Goal: Transaction & Acquisition: Purchase product/service

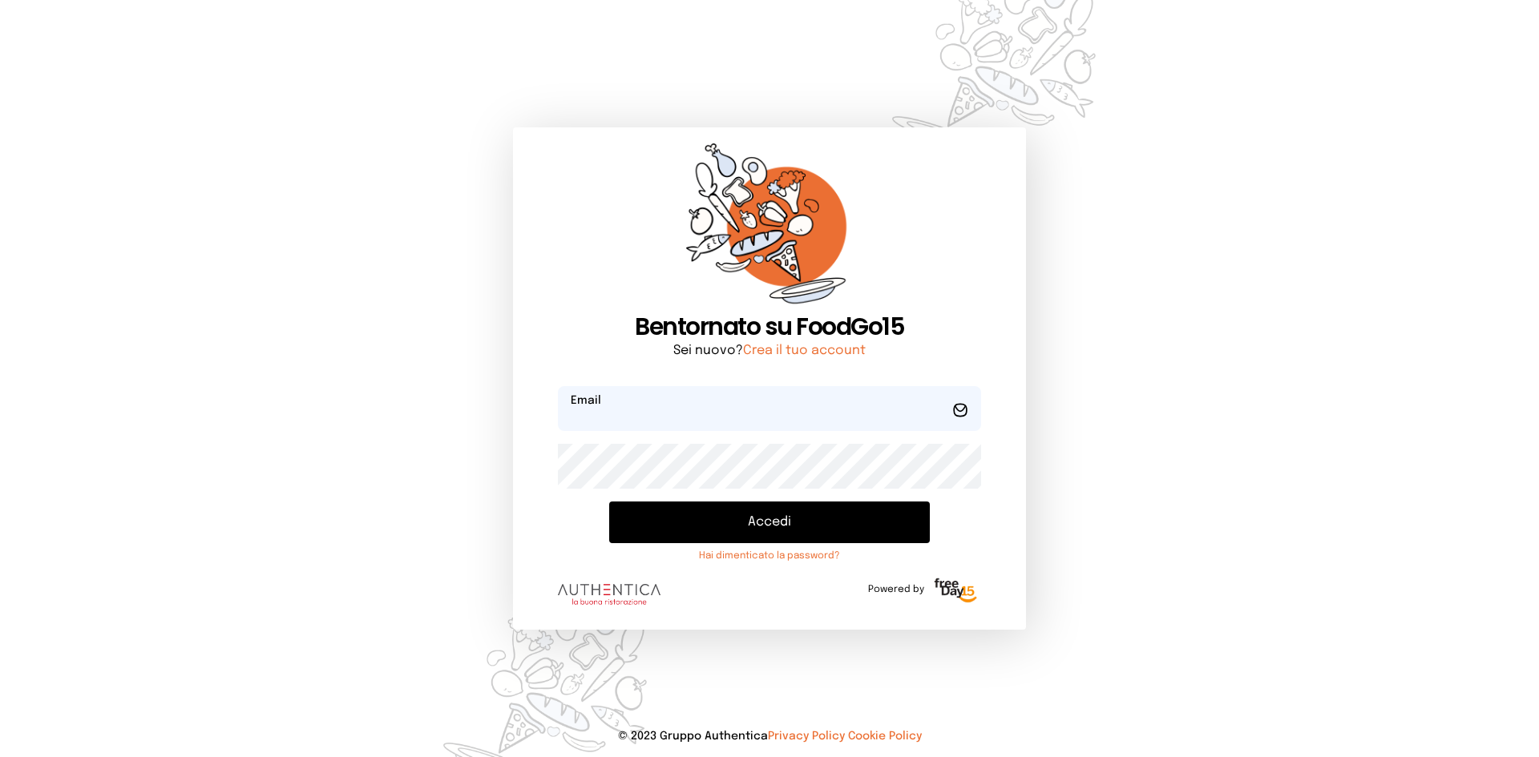
type input "**********"
click at [697, 519] on button "Accedi" at bounding box center [769, 523] width 321 height 42
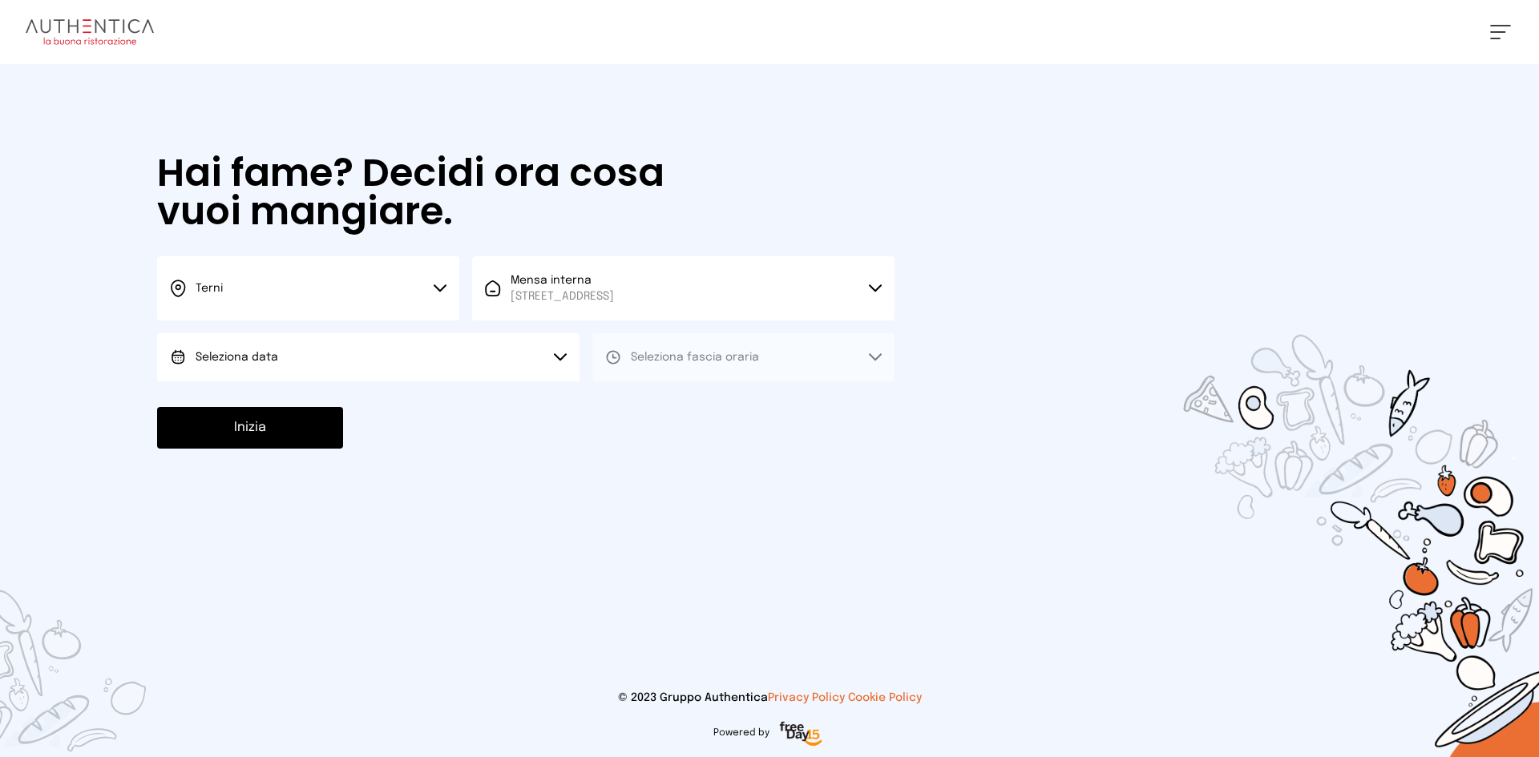
click at [447, 357] on button "Seleziona data" at bounding box center [368, 357] width 422 height 48
click at [410, 392] on li "[DATE], [DATE]" at bounding box center [368, 402] width 422 height 42
click at [716, 385] on div "Hai fame? Decidi ora cosa vuoi mangiare. Terni Scegli la città [GEOGRAPHIC_DATA…" at bounding box center [525, 301] width 769 height 474
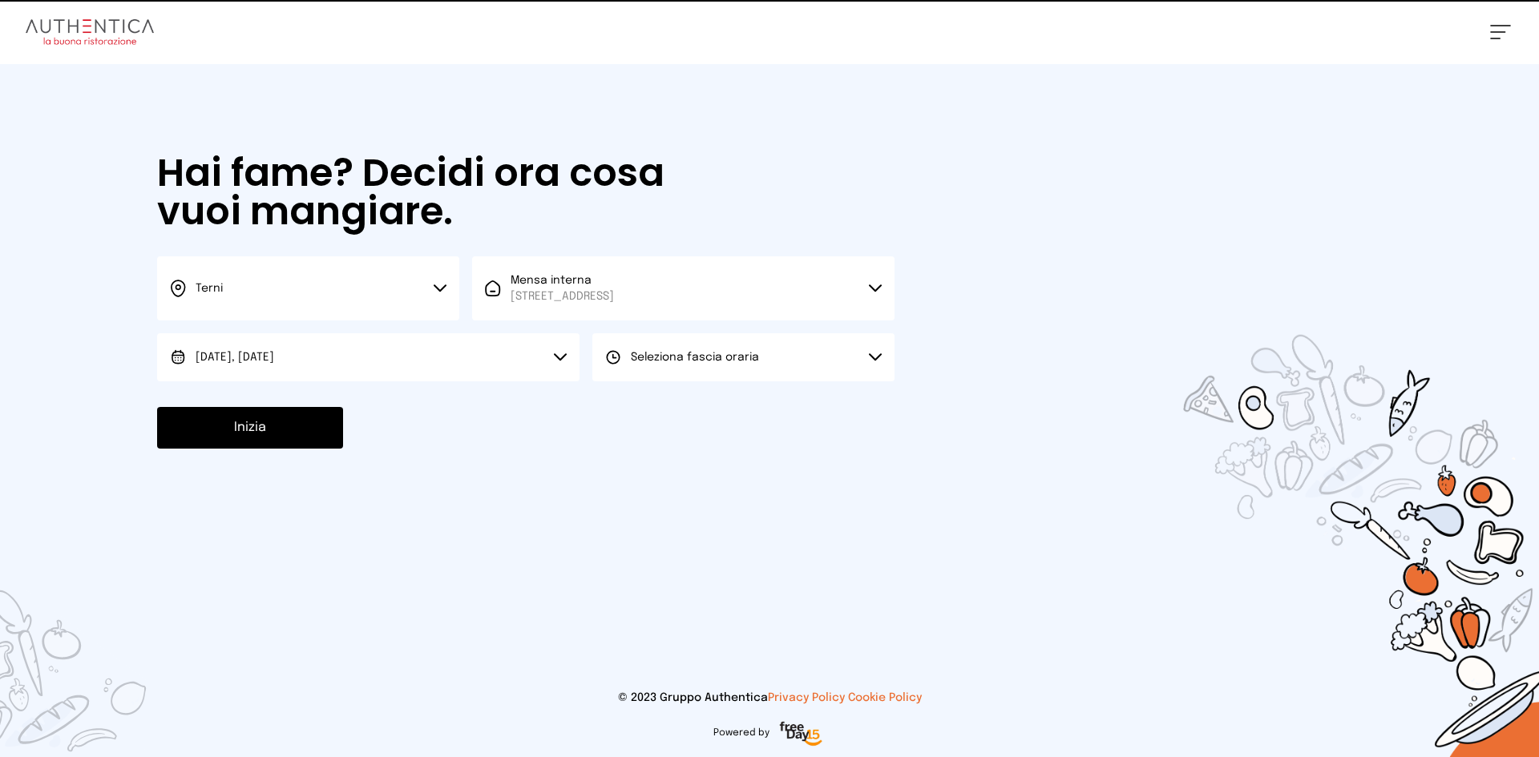
click at [720, 376] on button "Seleziona fascia oraria" at bounding box center [743, 357] width 302 height 48
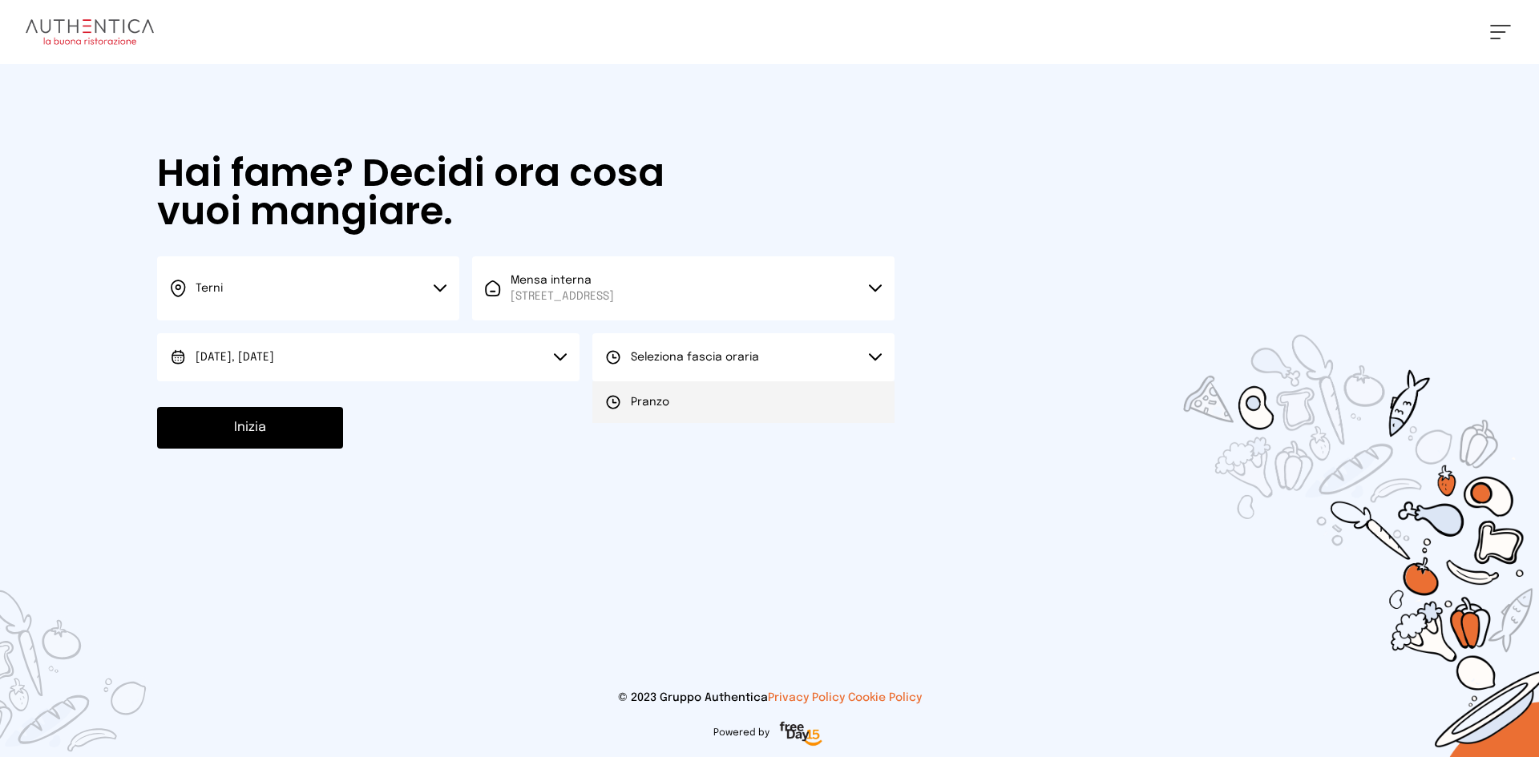
click at [717, 403] on li "Pranzo" at bounding box center [743, 402] width 302 height 42
click at [264, 419] on button "Inizia" at bounding box center [250, 428] width 186 height 42
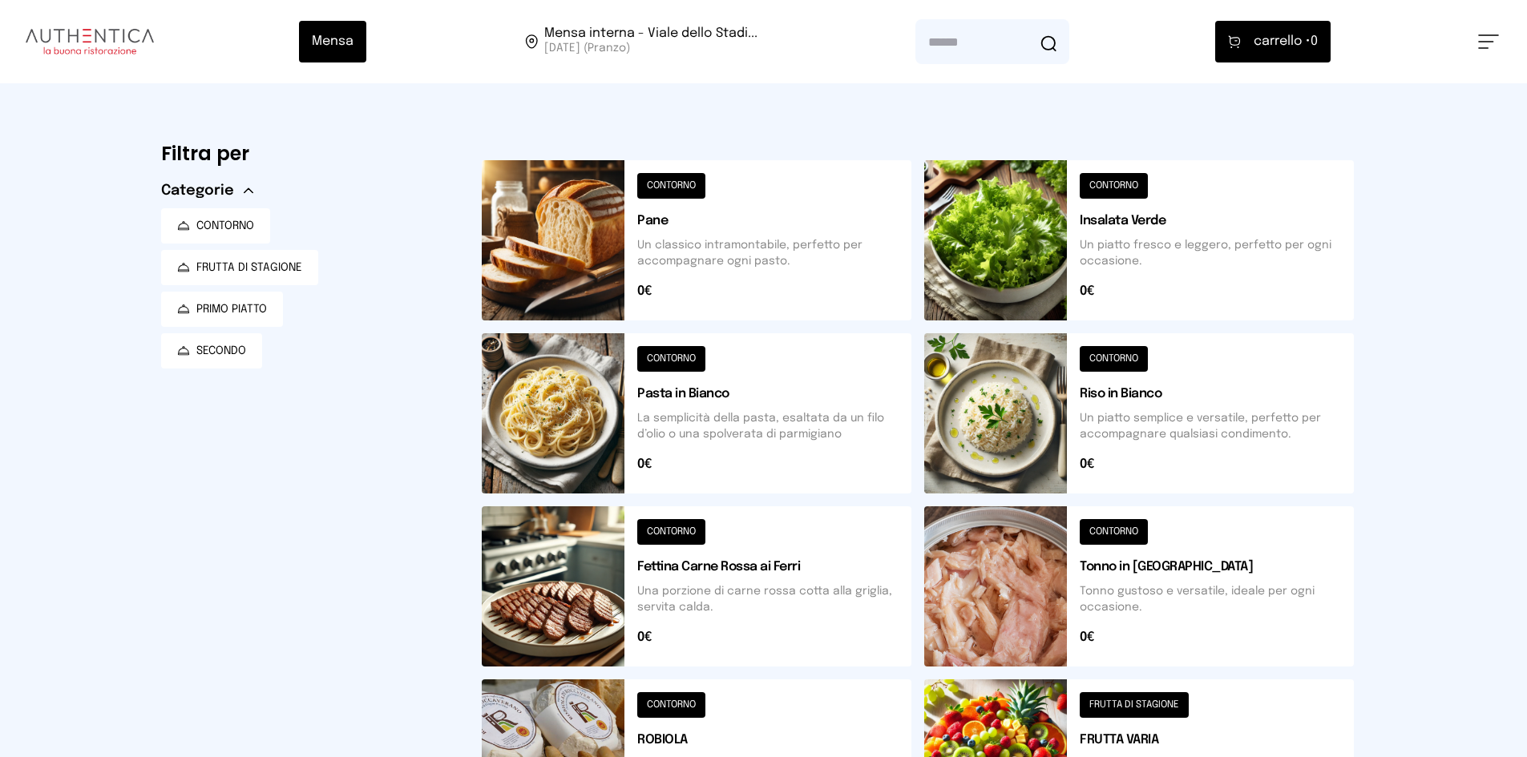
click at [543, 226] on button at bounding box center [697, 240] width 430 height 160
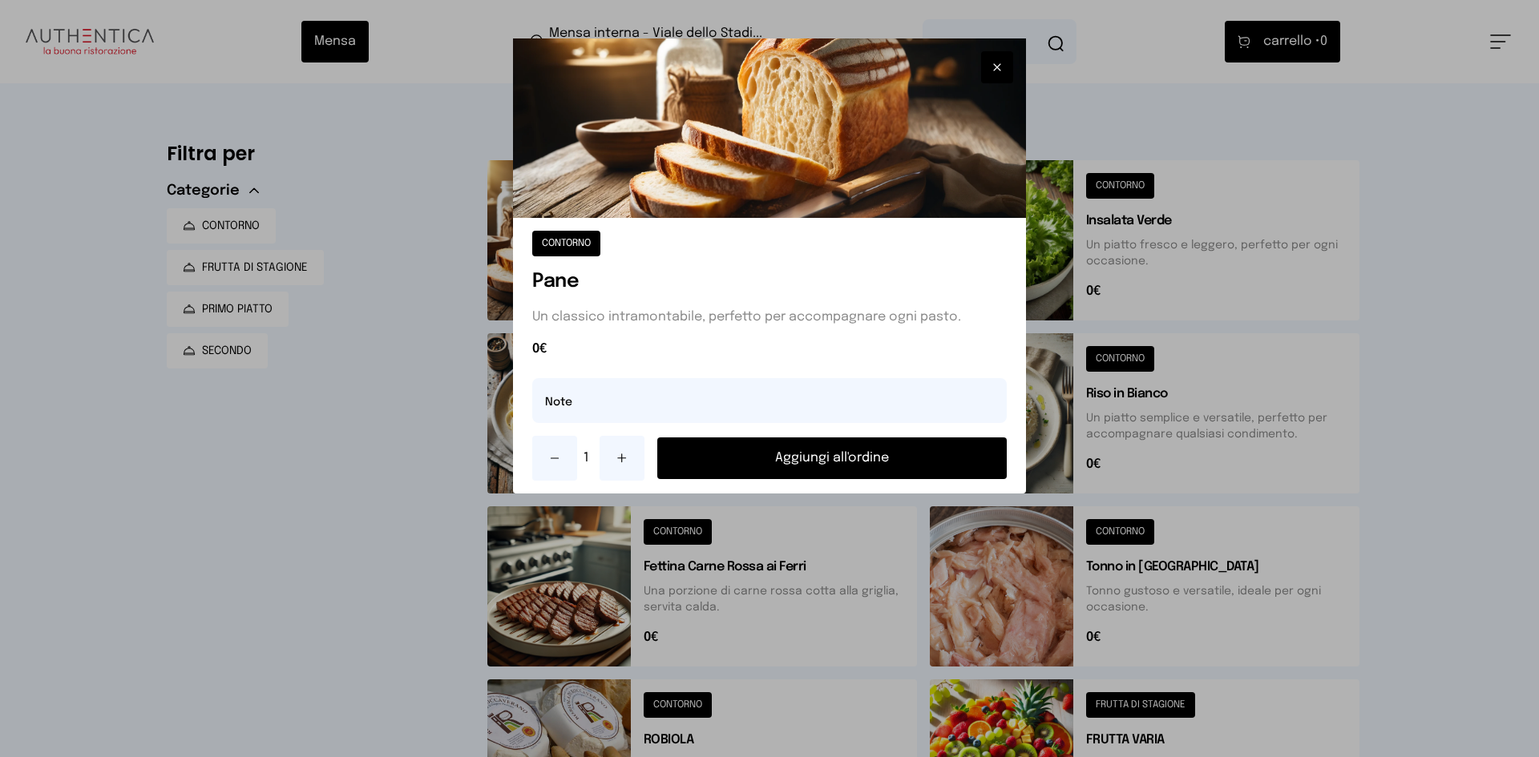
click at [761, 450] on button "Aggiungi all'ordine" at bounding box center [831, 459] width 349 height 42
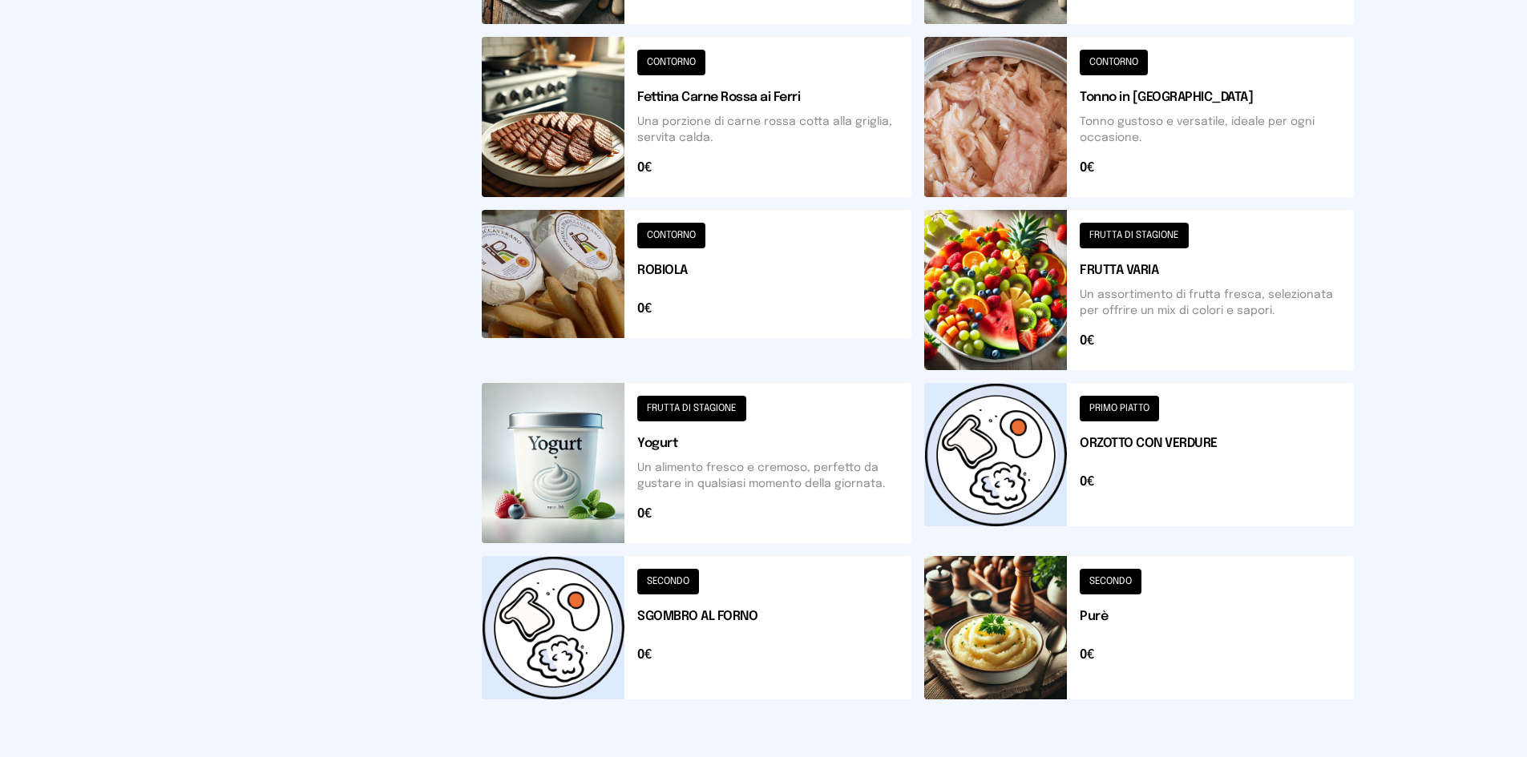
scroll to position [377, 0]
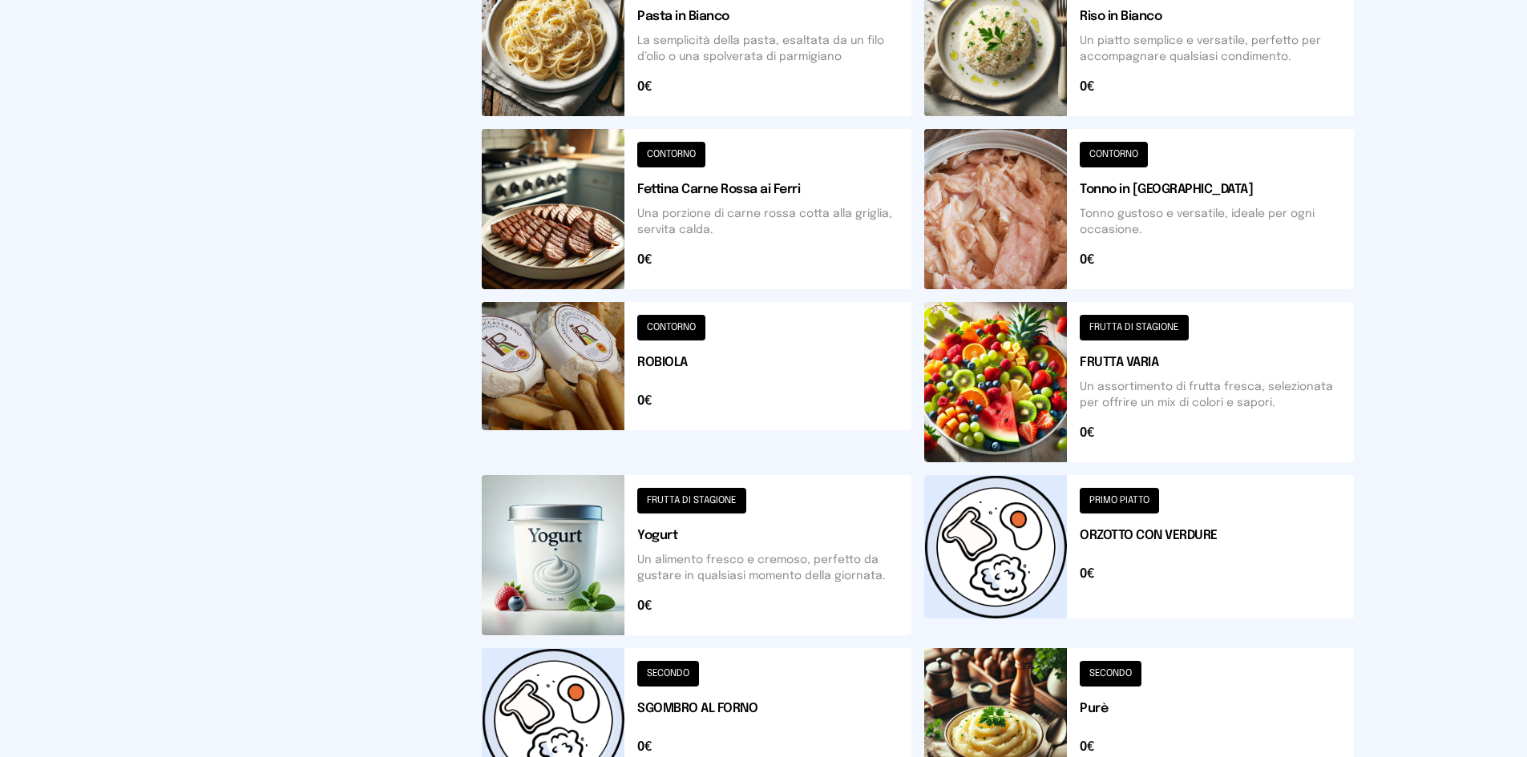
click at [960, 241] on button at bounding box center [1139, 209] width 430 height 160
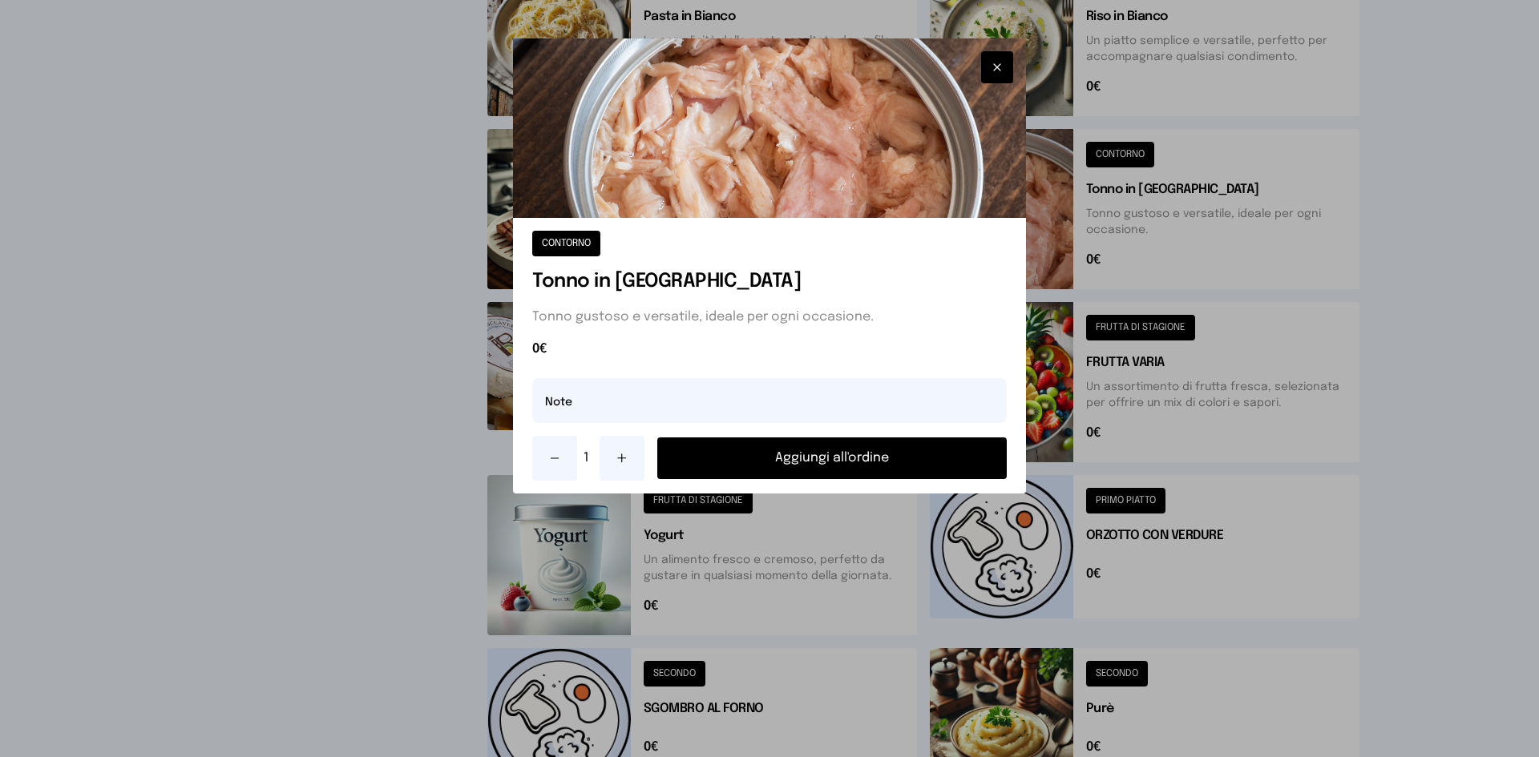
click at [836, 462] on button "Aggiungi all'ordine" at bounding box center [831, 459] width 349 height 42
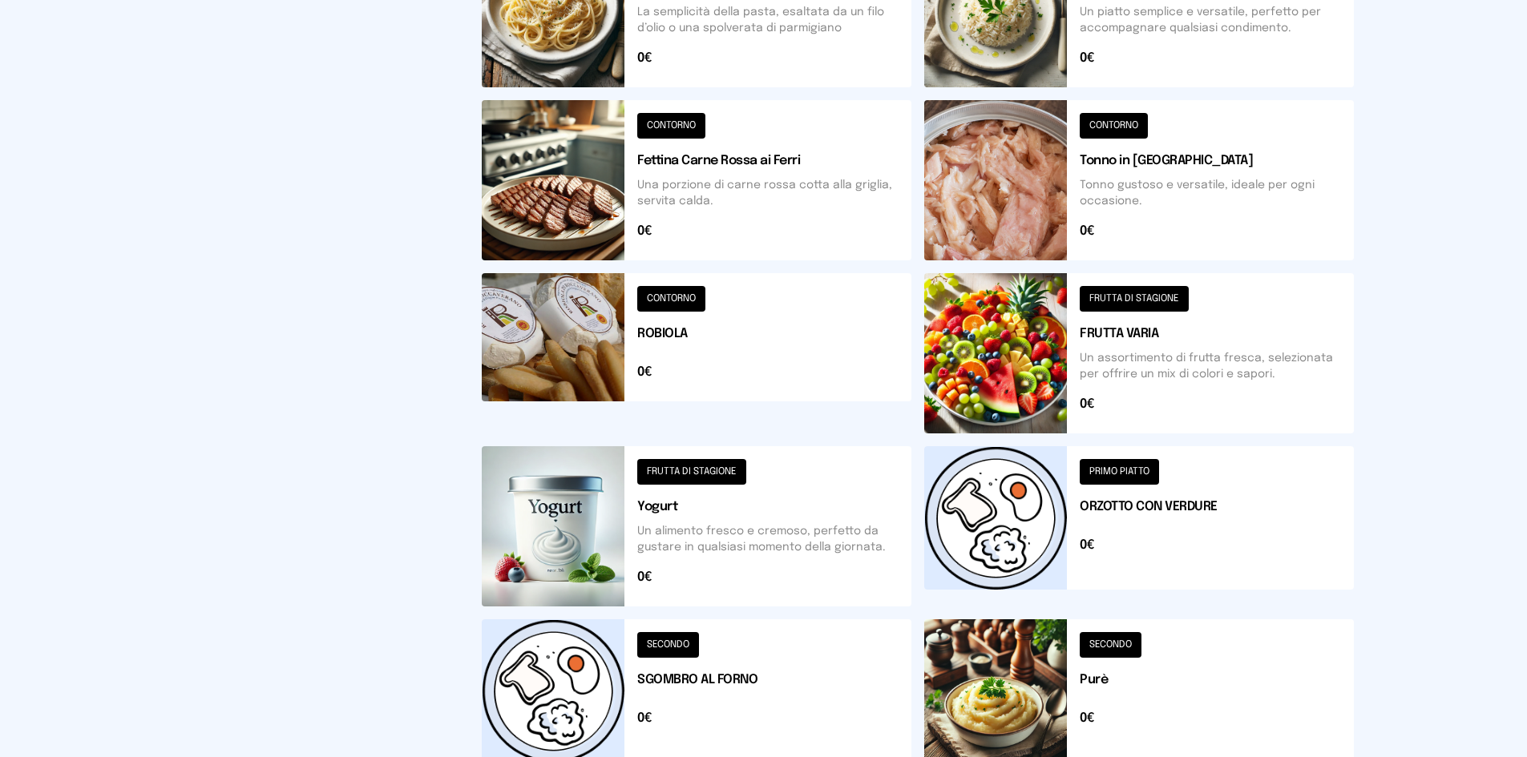
scroll to position [553, 0]
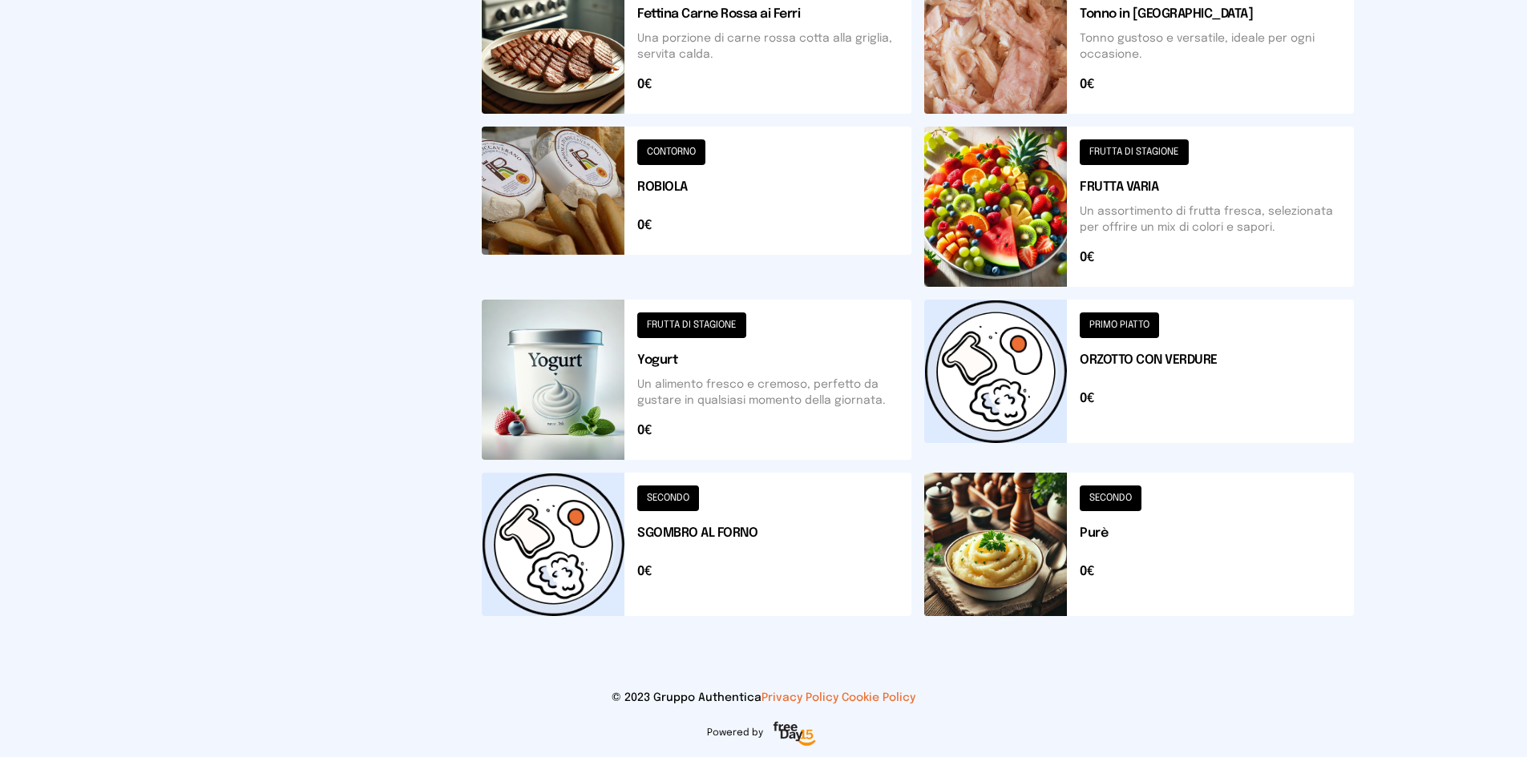
click at [1013, 576] on button at bounding box center [1139, 544] width 430 height 143
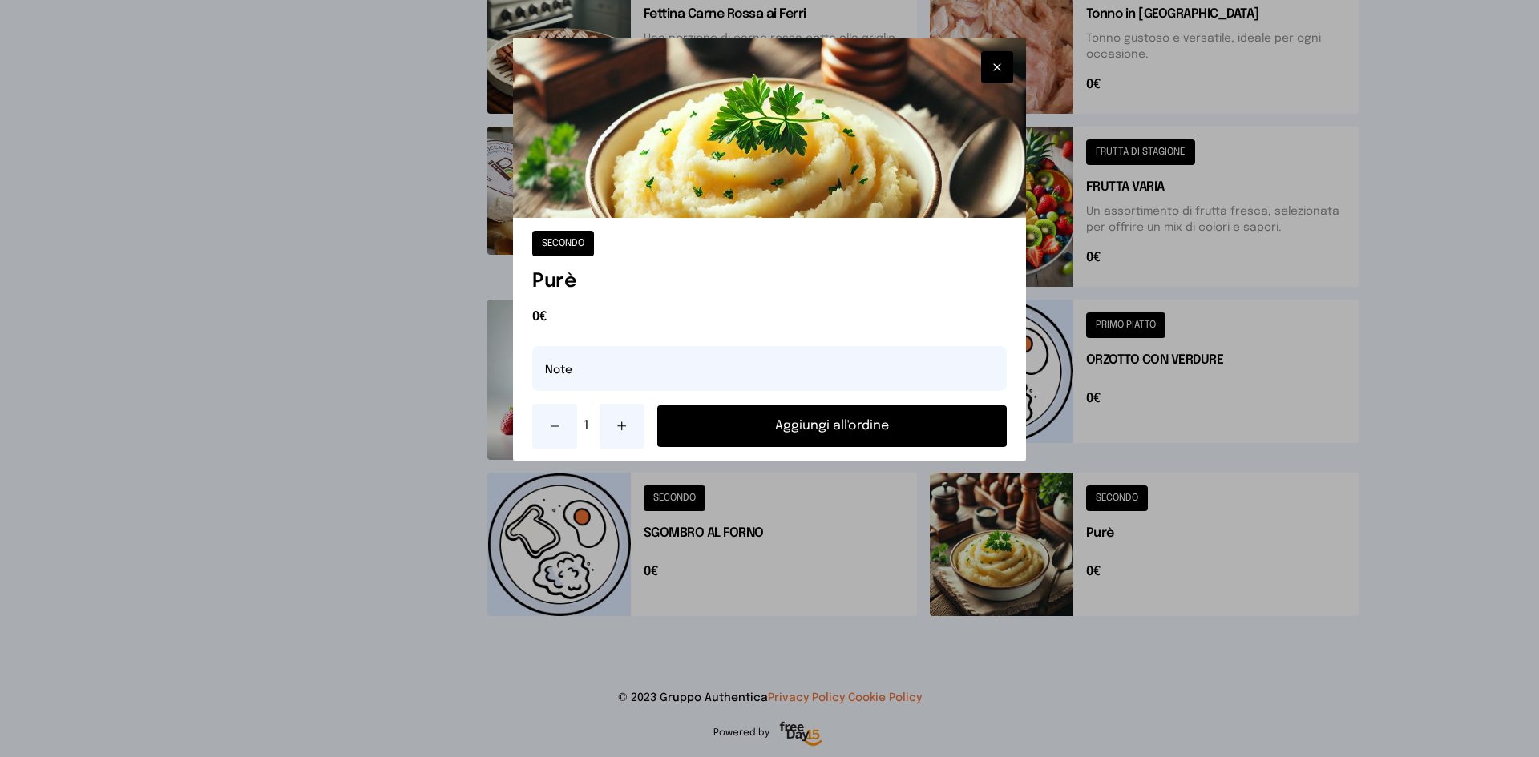
click at [889, 439] on button "Aggiungi all'ordine" at bounding box center [831, 427] width 349 height 42
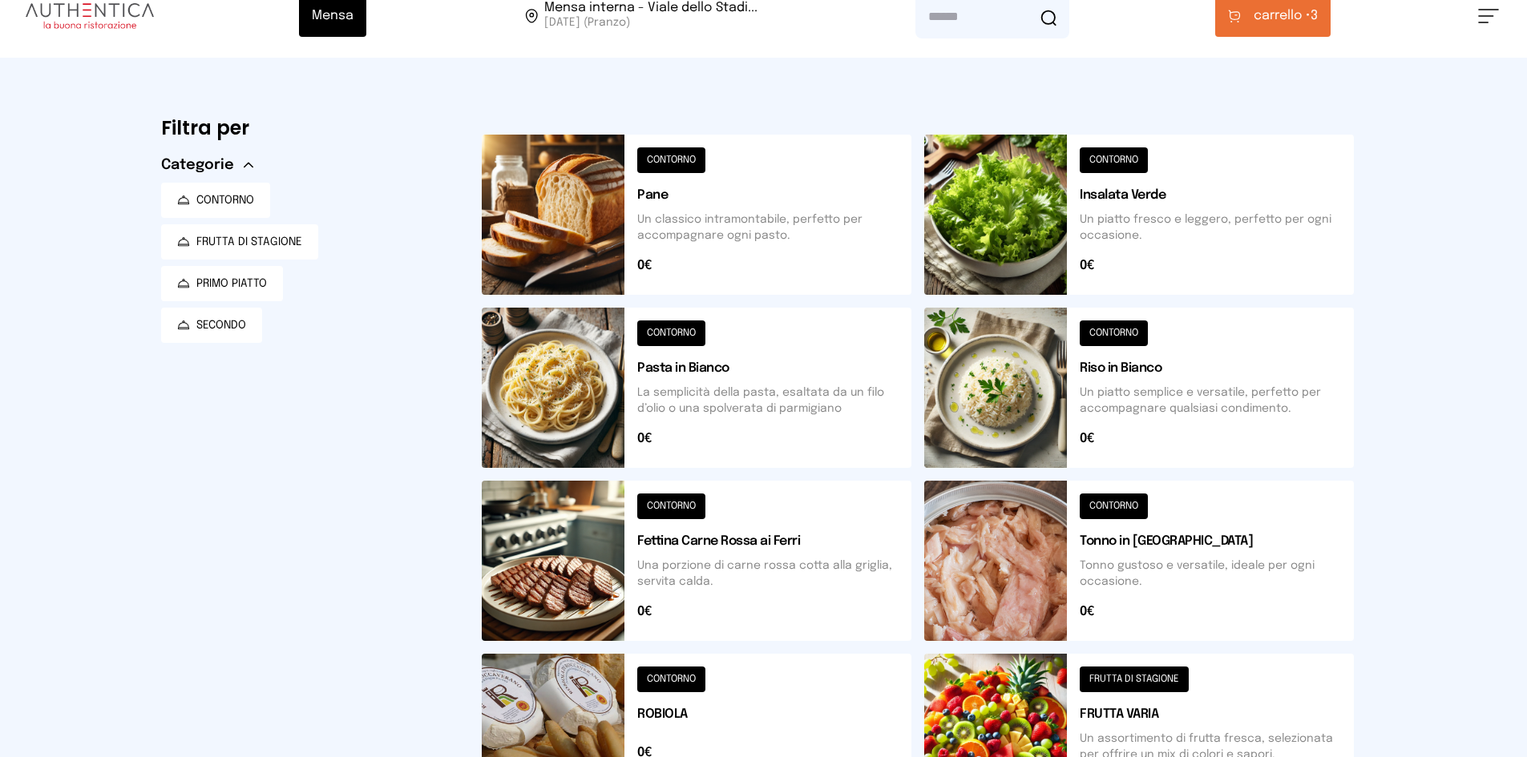
scroll to position [0, 0]
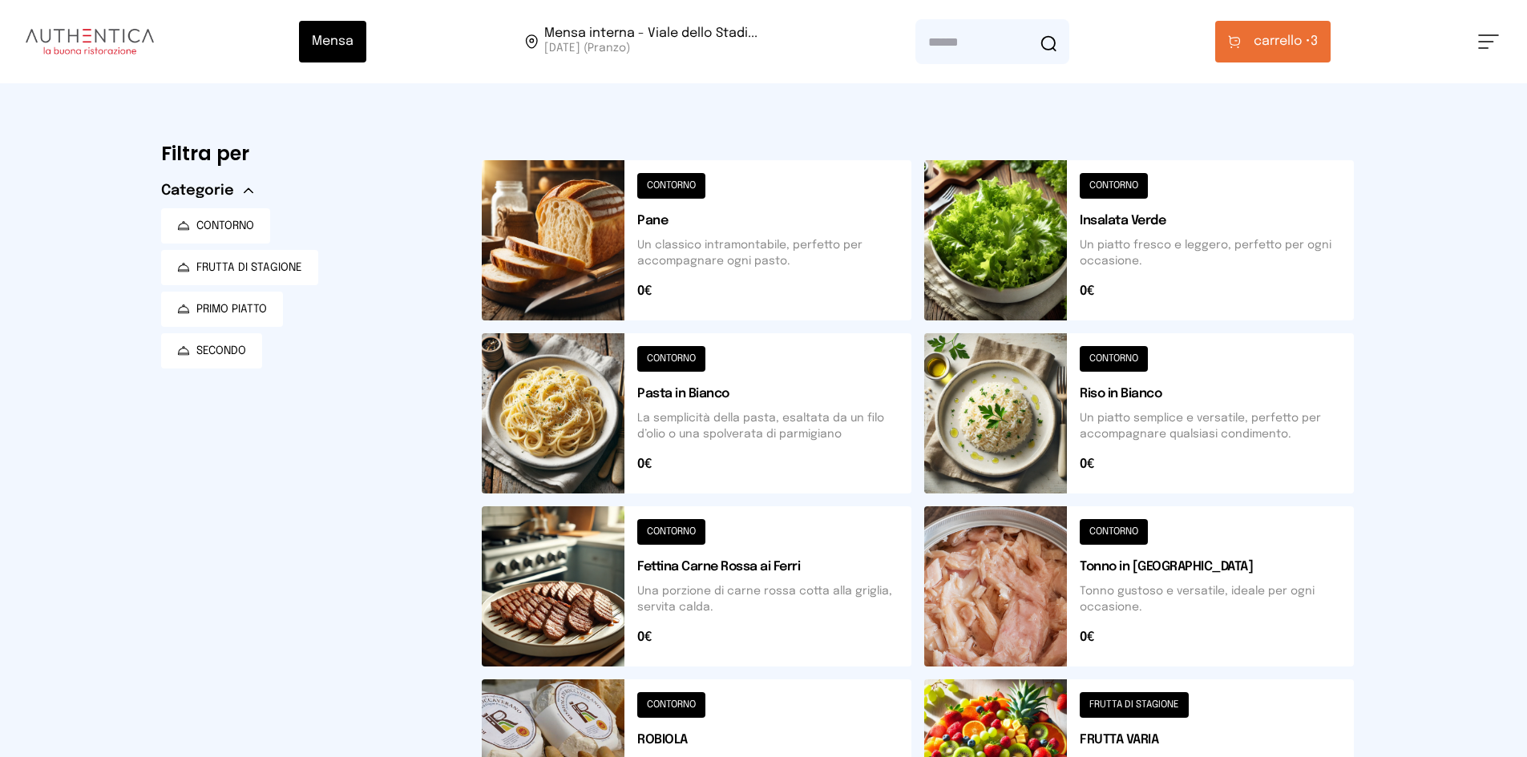
click at [1260, 58] on button "carrello • 3" at bounding box center [1272, 42] width 115 height 42
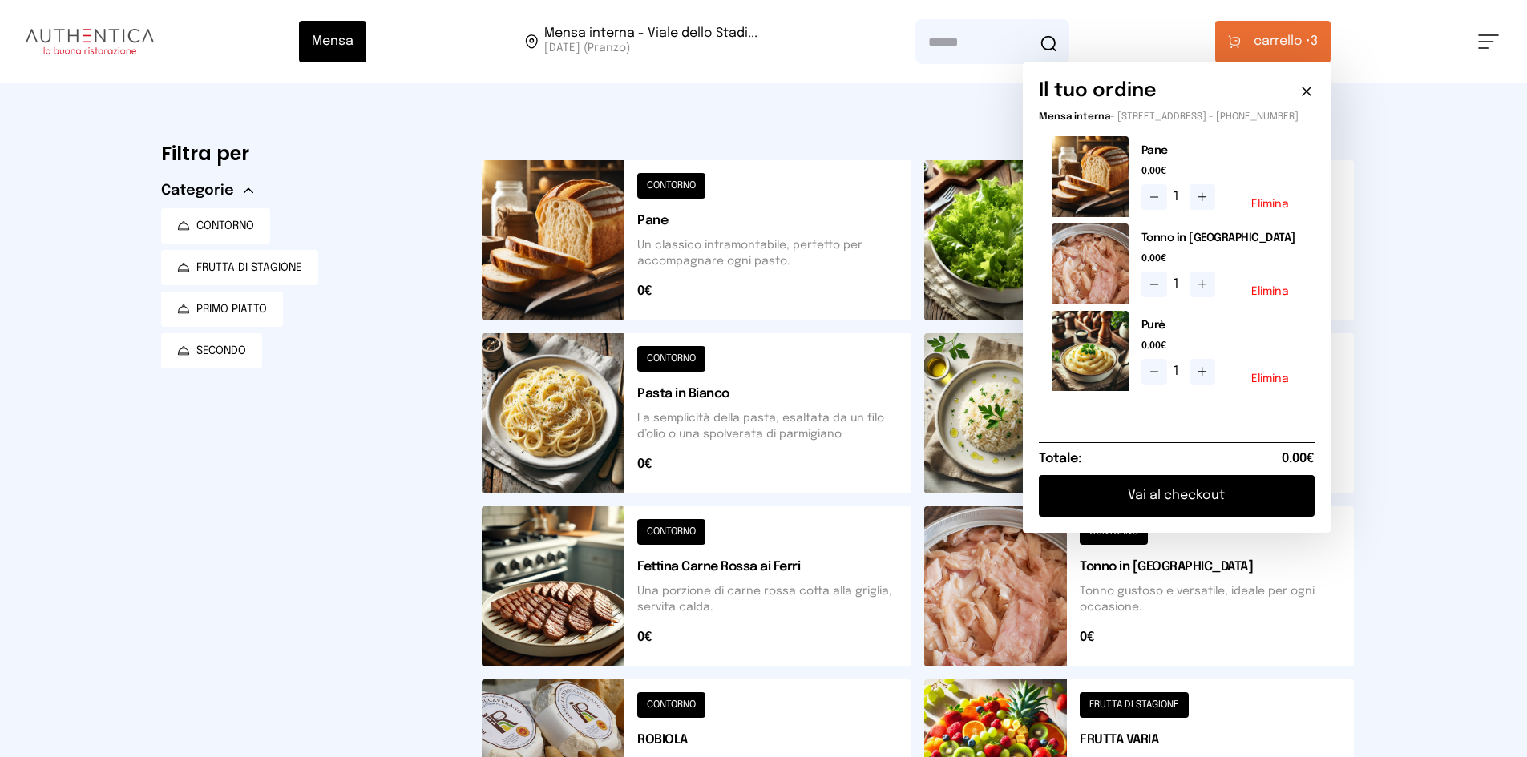
click at [1466, 293] on div "Mensa Mensa interna - Viale dello Stadi... [DATE] ([GEOGRAPHIC_DATA]) [GEOGRAPH…" at bounding box center [763, 655] width 1527 height 1310
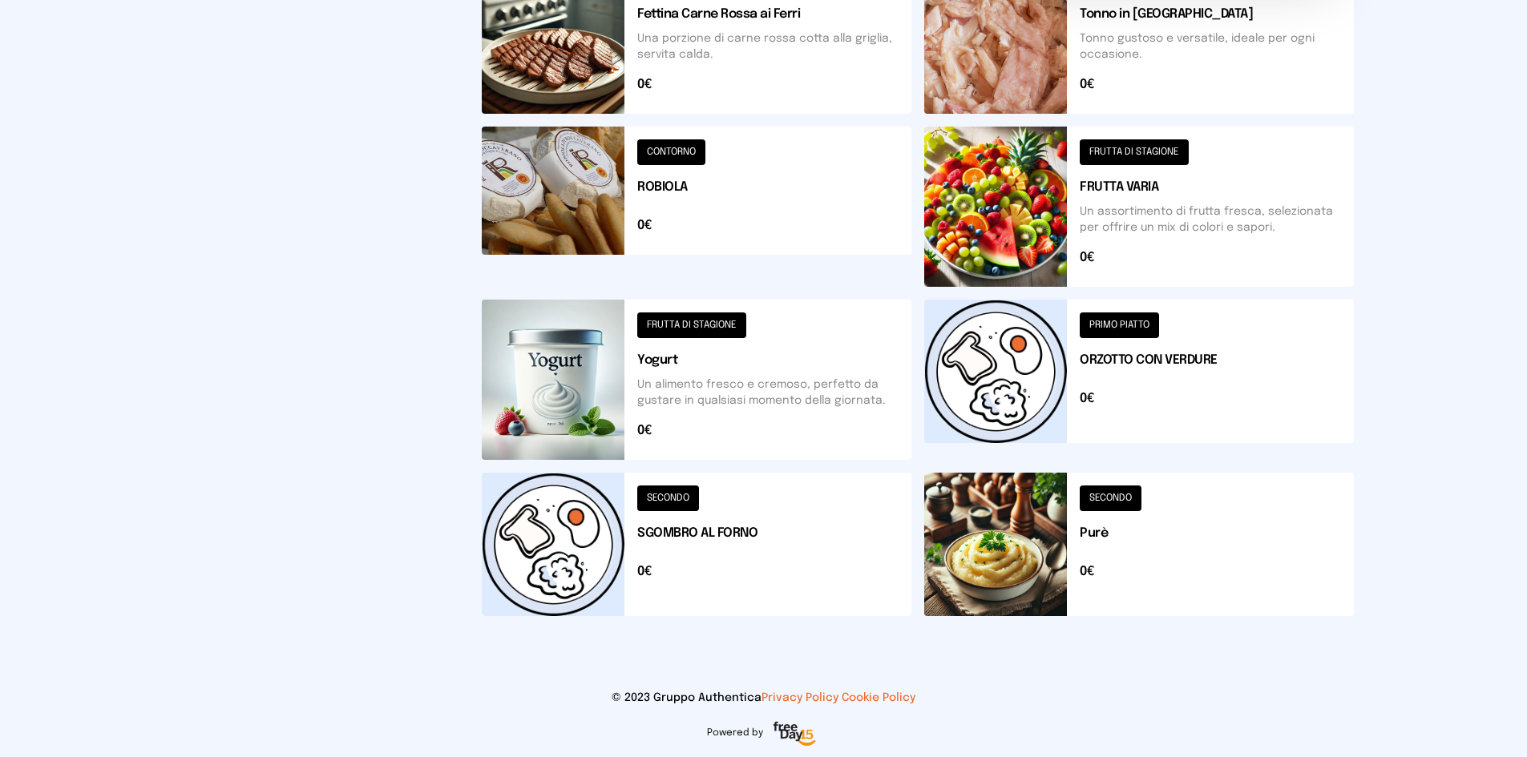
scroll to position [232, 0]
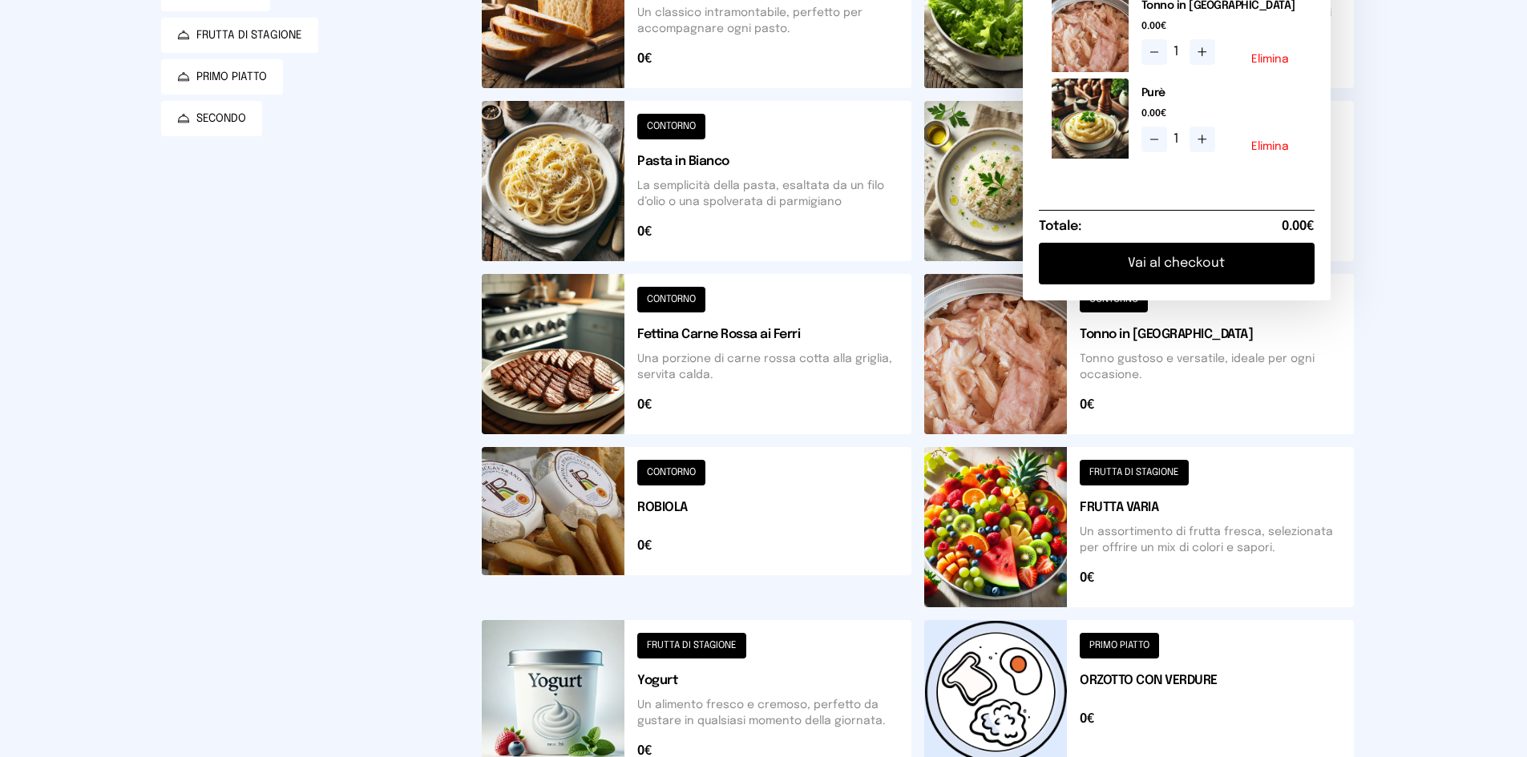
click at [544, 345] on button at bounding box center [697, 354] width 430 height 160
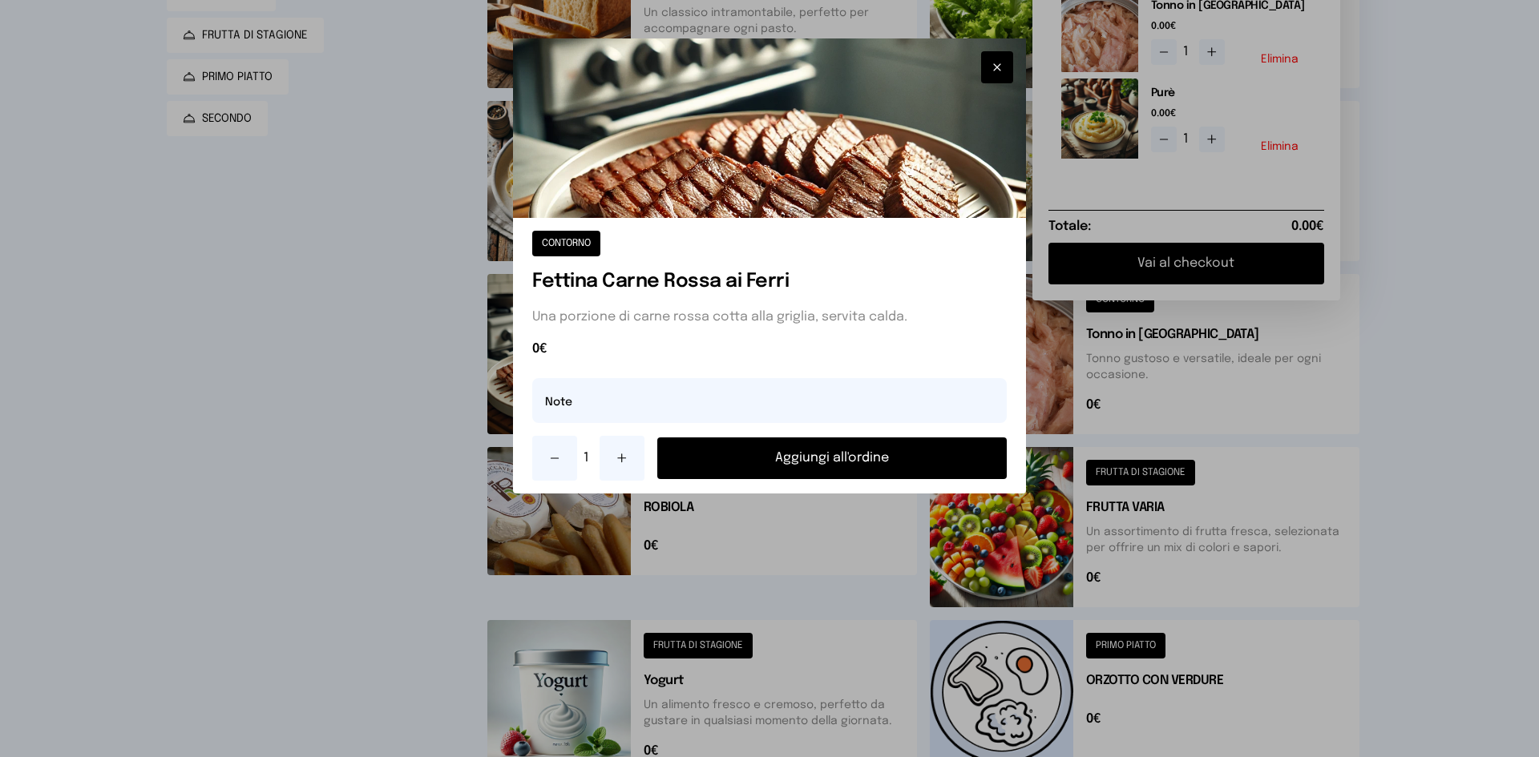
click at [808, 470] on button "Aggiungi all'ordine" at bounding box center [831, 459] width 349 height 42
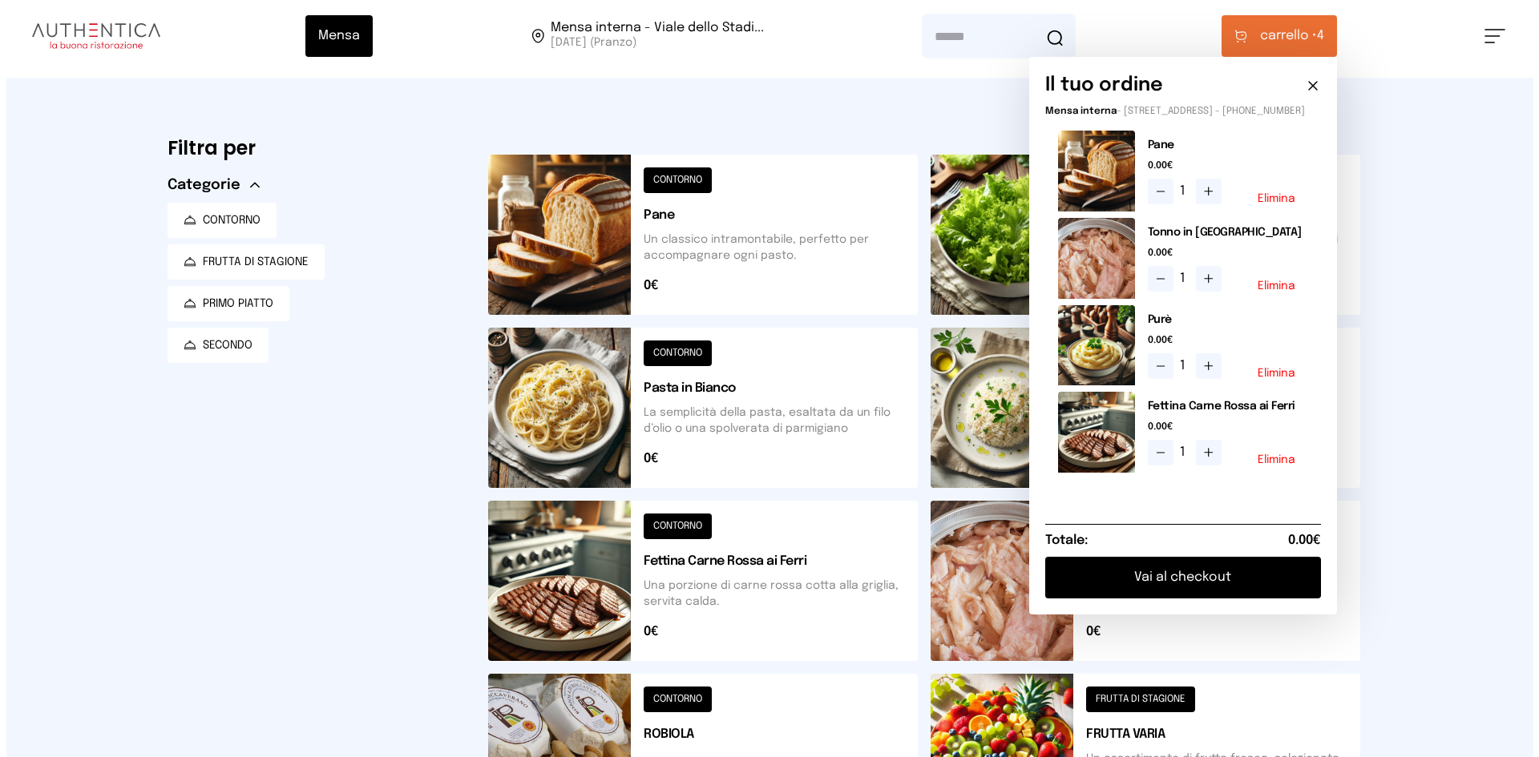
scroll to position [0, 0]
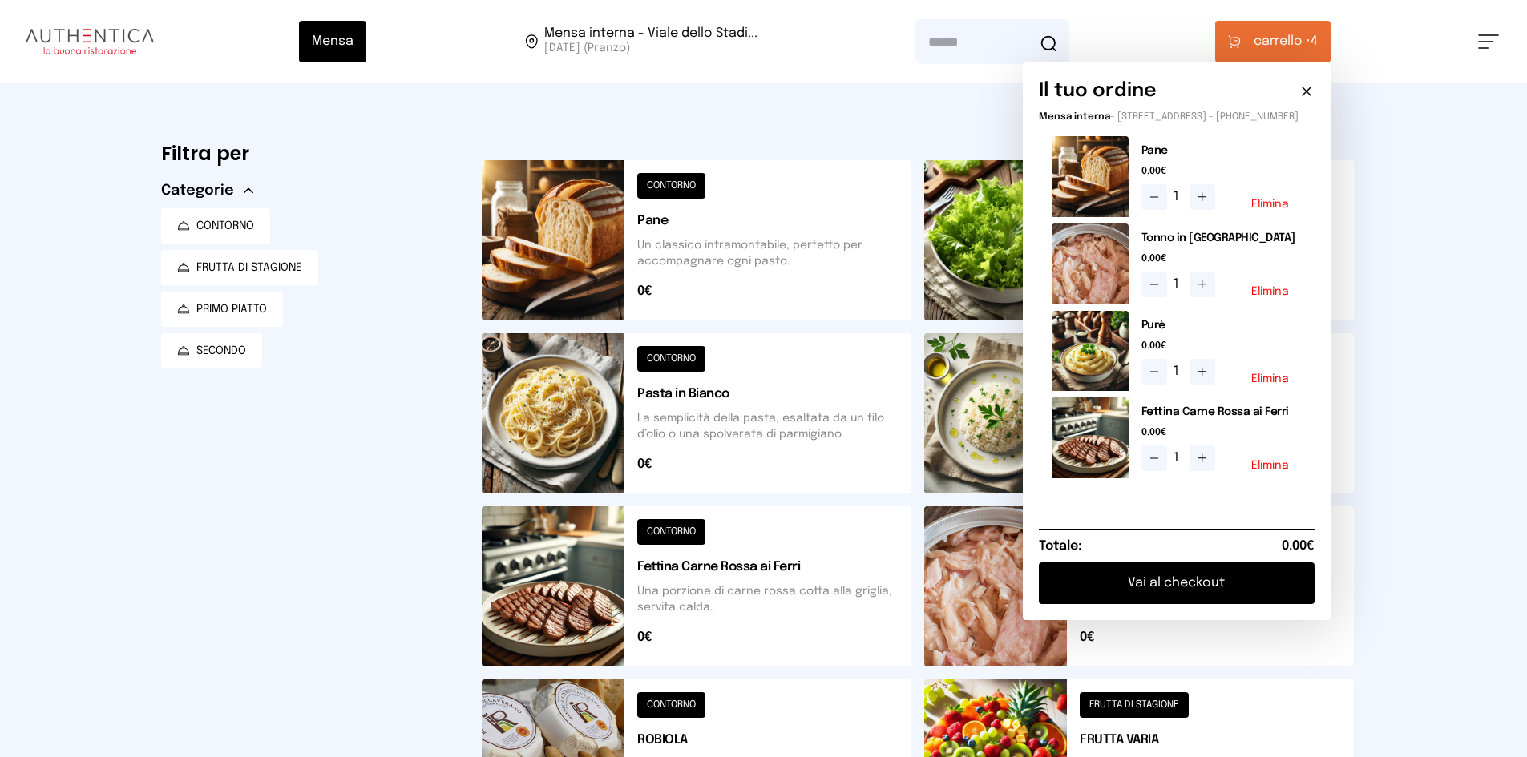
click at [959, 420] on button at bounding box center [1139, 413] width 430 height 160
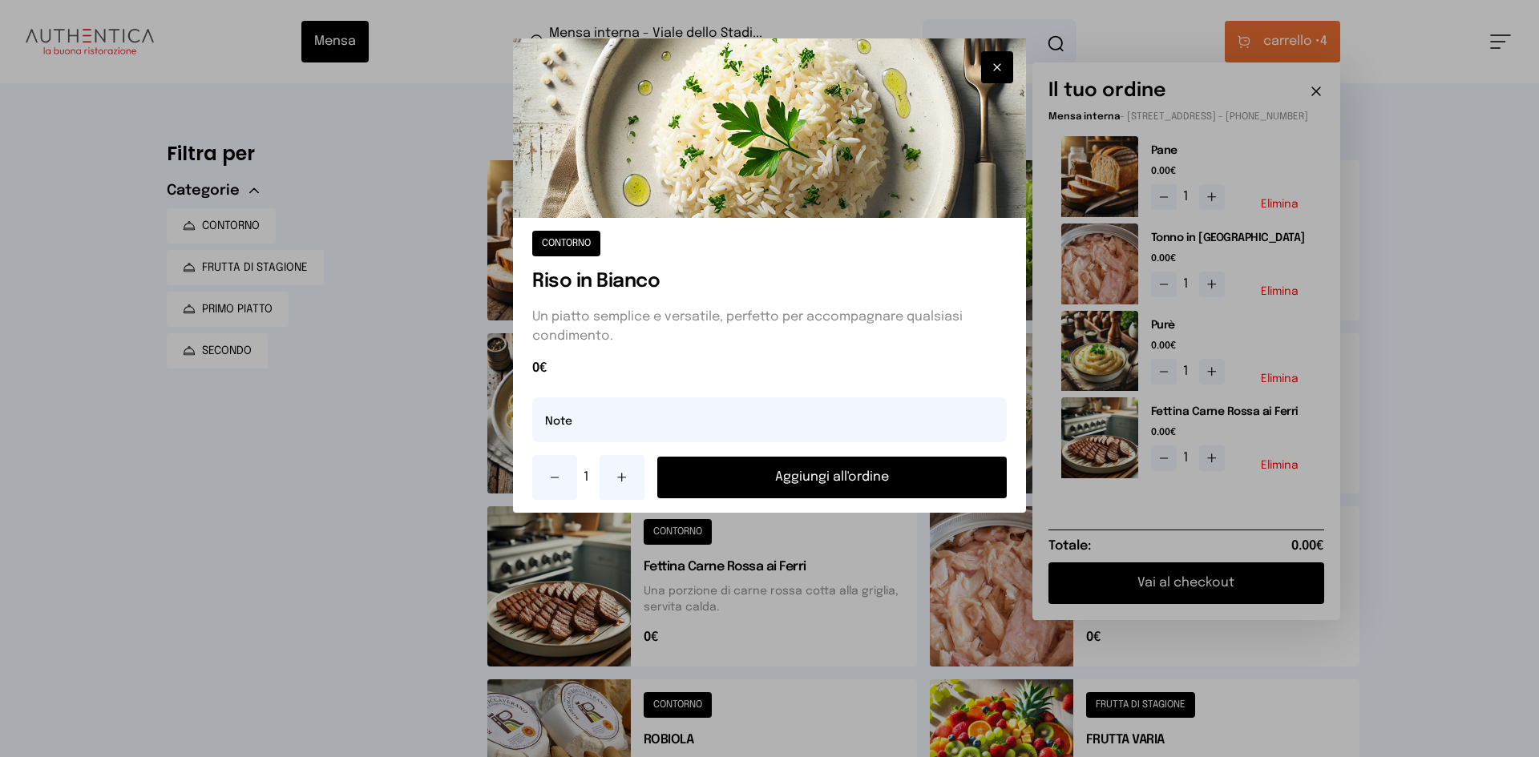
click at [816, 474] on button "Aggiungi all'ordine" at bounding box center [831, 478] width 349 height 42
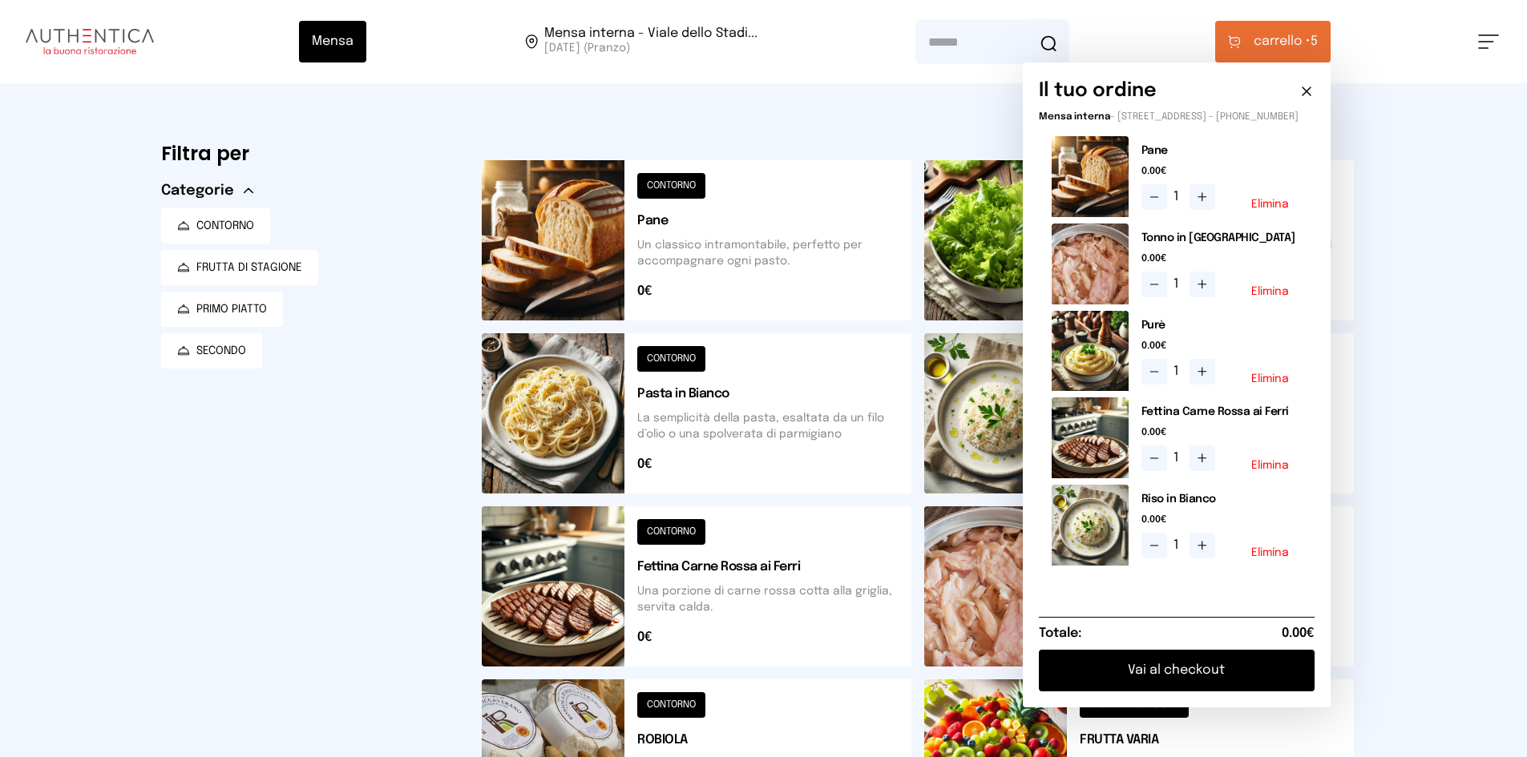
click at [1121, 676] on button "Vai al checkout" at bounding box center [1177, 671] width 276 height 42
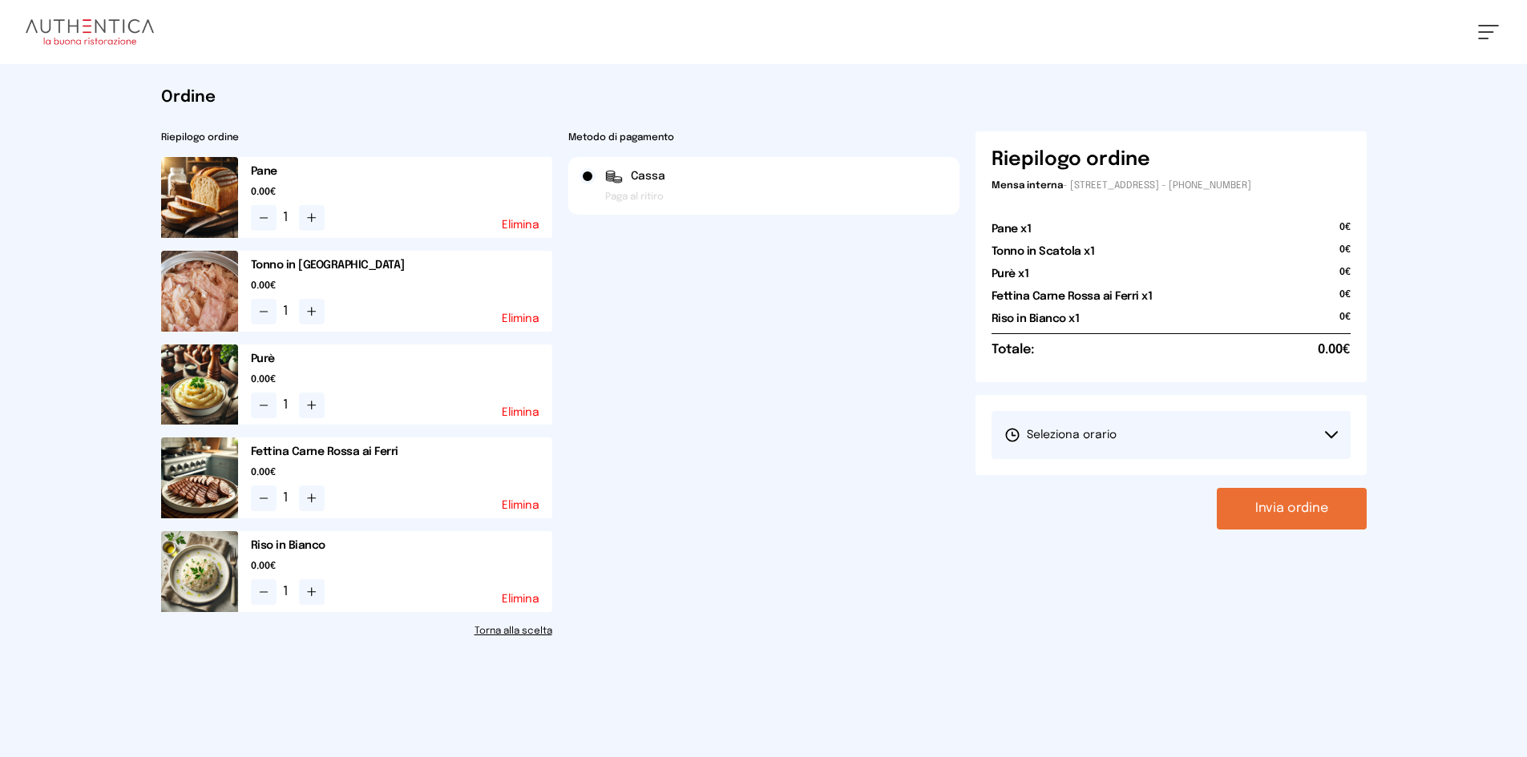
click at [1024, 451] on button "Seleziona orario" at bounding box center [1170, 435] width 359 height 48
click at [1047, 470] on li "1° Turno (13:00 - 15:00)" at bounding box center [1170, 480] width 359 height 42
click at [1265, 502] on button "Invia ordine" at bounding box center [1292, 509] width 150 height 42
